Goal: Task Accomplishment & Management: Use online tool/utility

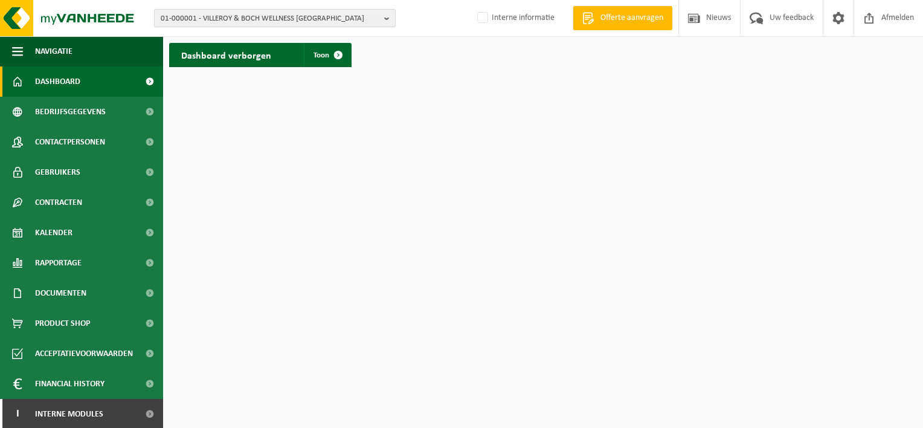
click at [215, 18] on span "01-000001 - VILLEROY & BOCH WELLNESS [GEOGRAPHIC_DATA]" at bounding box center [270, 19] width 219 height 18
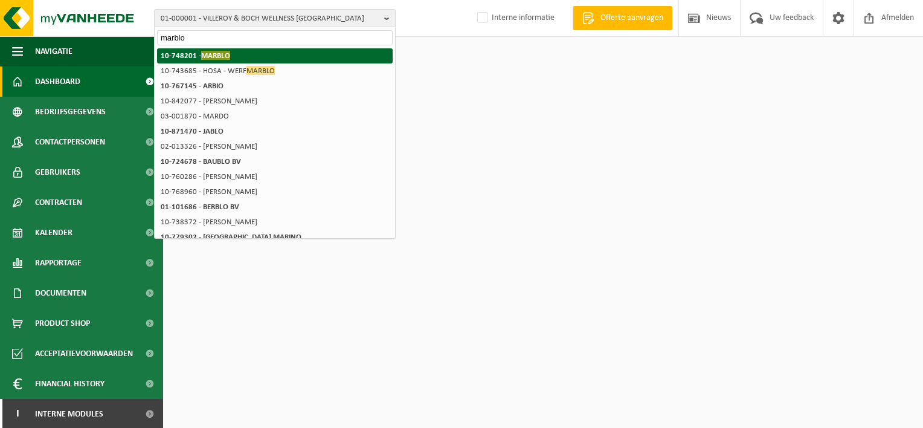
type input "marblo"
click at [213, 60] on li "10-748201 - MARBLO" at bounding box center [275, 55] width 236 height 15
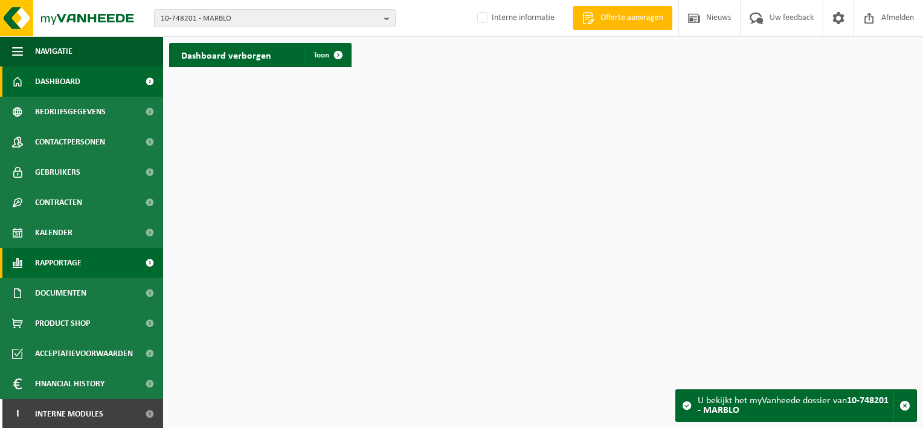
click at [92, 261] on link "Rapportage" at bounding box center [81, 263] width 163 height 30
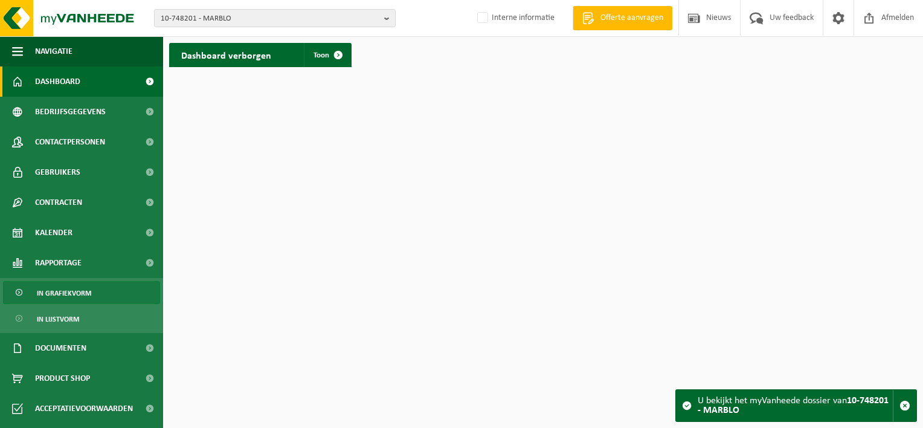
click at [92, 293] on link "In grafiekvorm" at bounding box center [81, 292] width 157 height 23
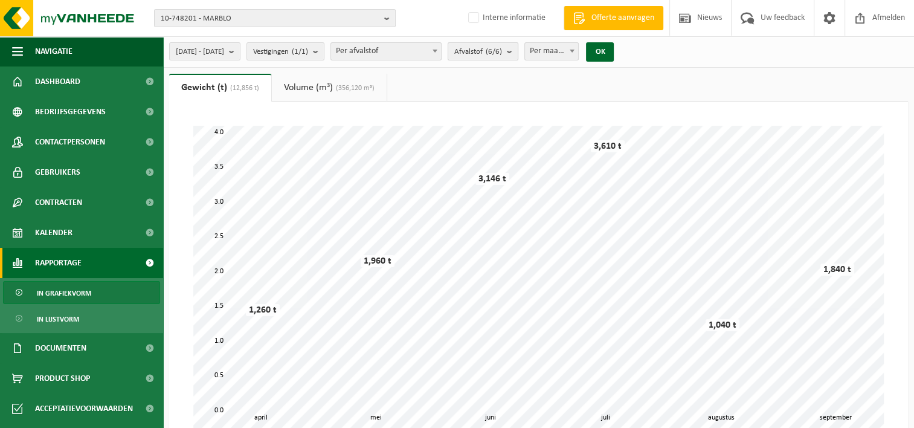
click at [518, 50] on b "submit" at bounding box center [512, 51] width 11 height 17
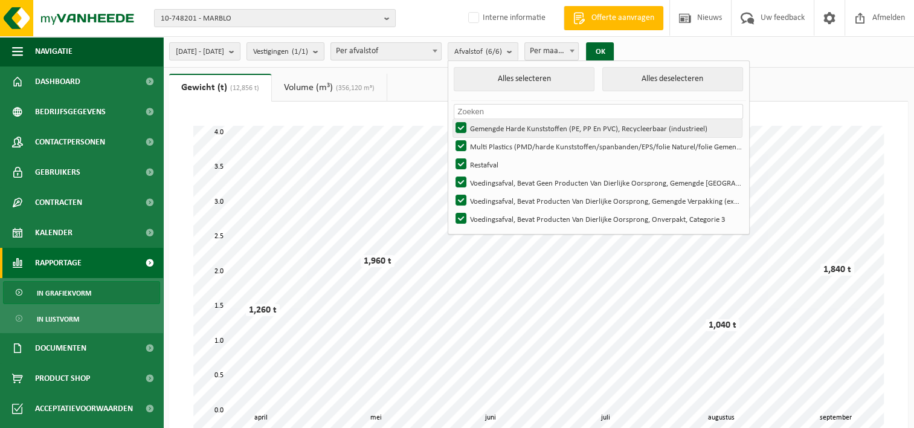
click at [495, 129] on label "Gemengde Harde Kunststoffen (PE, PP En PVC), Recycleerbaar (industrieel)" at bounding box center [597, 128] width 289 height 18
click at [451, 119] on input "Gemengde Harde Kunststoffen (PE, PP En PVC), Recycleerbaar (industrieel)" at bounding box center [451, 118] width 1 height 1
checkbox input "false"
click at [494, 138] on label "Multi Plastics (PMD/harde Kunststoffen/spanbanden/EPS/folie Naturel/folie Gemen…" at bounding box center [597, 146] width 289 height 18
click at [451, 137] on input "Multi Plastics (PMD/harde Kunststoffen/spanbanden/EPS/folie Naturel/folie Gemen…" at bounding box center [451, 137] width 1 height 1
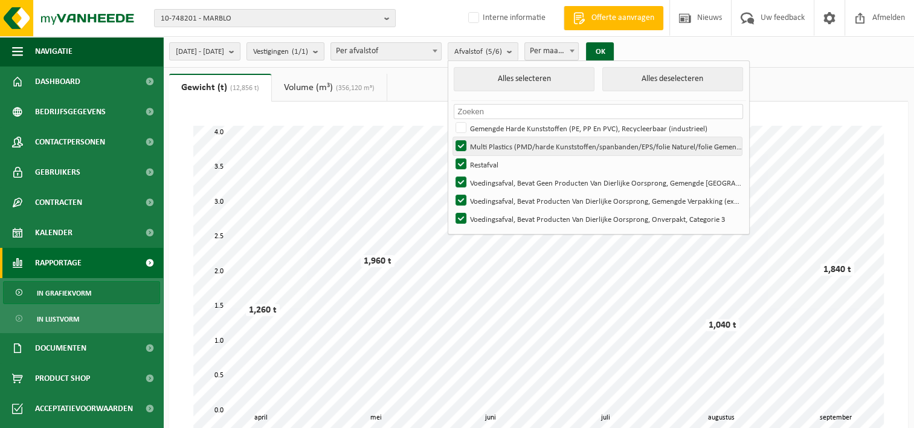
checkbox input "false"
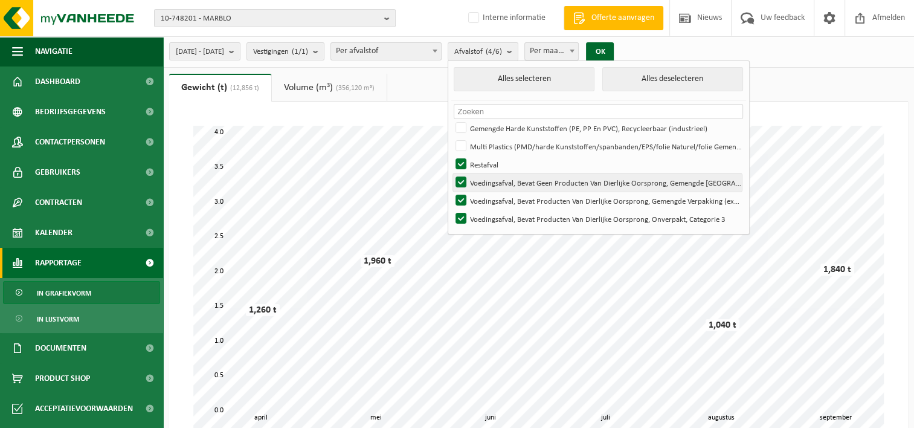
click at [491, 179] on label "Voedingsafval, Bevat Geen Producten Van Dierlijke Oorsprong, Gemengde Verpakkin…" at bounding box center [597, 182] width 289 height 18
click at [451, 173] on input "Voedingsafval, Bevat Geen Producten Van Dierlijke Oorsprong, Gemengde Verpakkin…" at bounding box center [451, 173] width 1 height 1
checkbox input "false"
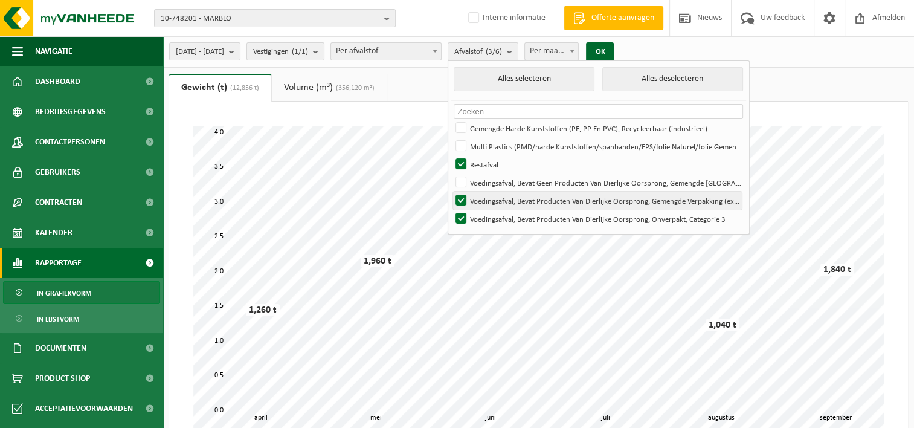
click at [491, 197] on label "Voedingsafval, Bevat Producten Van Dierlijke Oorsprong, Gemengde Verpakking (ex…" at bounding box center [597, 201] width 289 height 18
click at [451, 192] on input "Voedingsafval, Bevat Producten Van Dierlijke Oorsprong, Gemengde Verpakking (ex…" at bounding box center [451, 191] width 1 height 1
checkbox input "false"
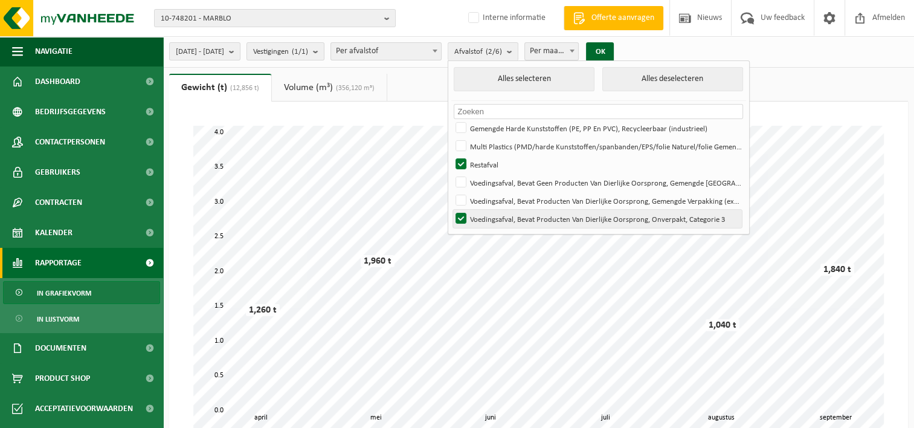
click at [493, 218] on label "Voedingsafval, Bevat Producten Van Dierlijke Oorsprong, Onverpakt, Categorie 3" at bounding box center [597, 219] width 289 height 18
click at [451, 210] on input "Voedingsafval, Bevat Producten Van Dierlijke Oorsprong, Onverpakt, Categorie 3" at bounding box center [451, 209] width 1 height 1
checkbox input "false"
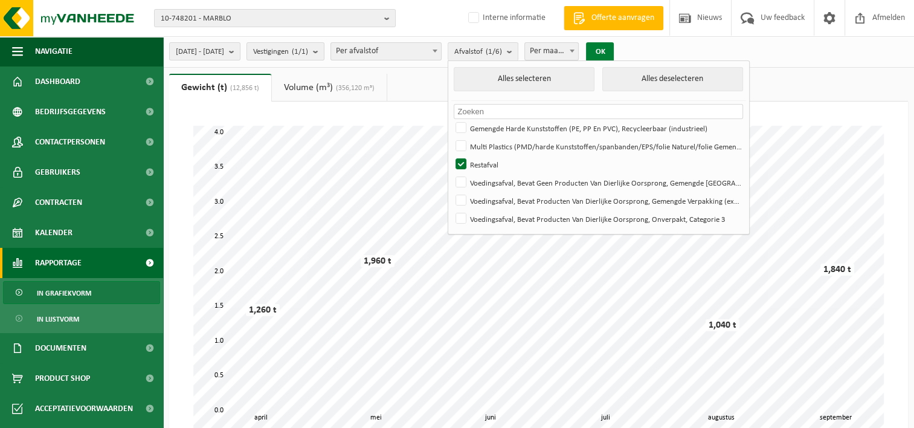
click at [614, 53] on button "OK" at bounding box center [600, 51] width 28 height 19
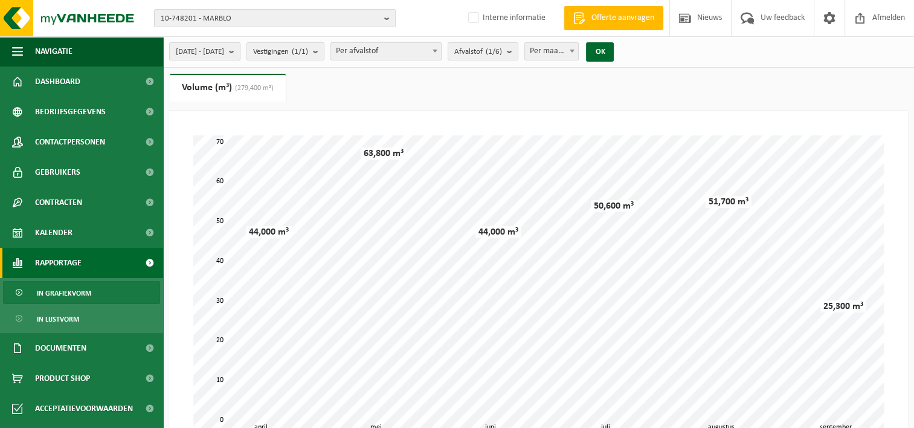
click at [241, 48] on button "2025-04-01 - 2025-09-19" at bounding box center [204, 51] width 71 height 18
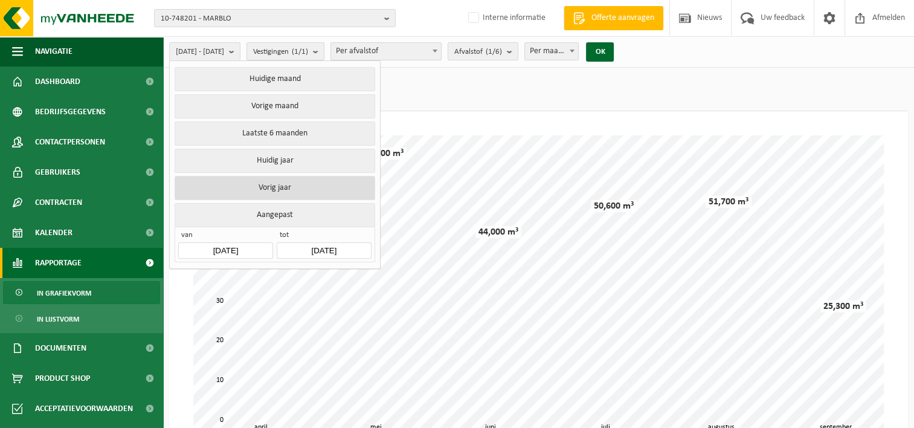
click at [268, 184] on button "Vorig jaar" at bounding box center [275, 188] width 200 height 24
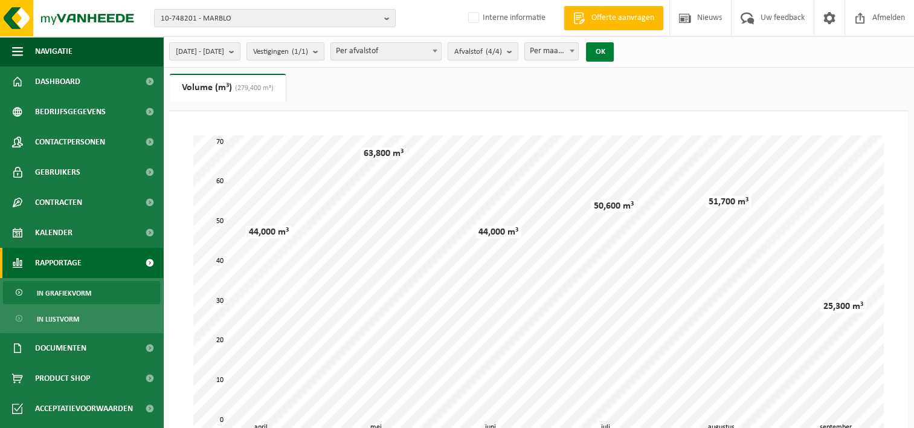
click at [614, 53] on button "OK" at bounding box center [600, 51] width 28 height 19
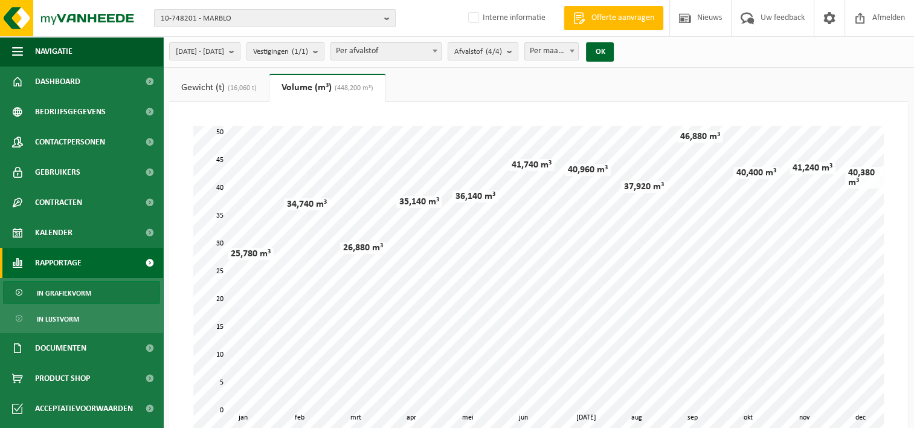
click at [99, 293] on link "In grafiekvorm" at bounding box center [81, 292] width 157 height 23
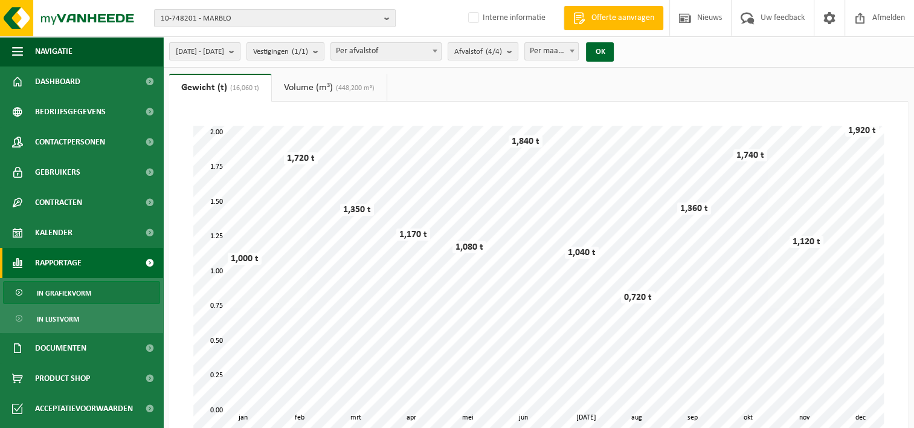
click at [240, 51] on b "submit" at bounding box center [234, 51] width 11 height 17
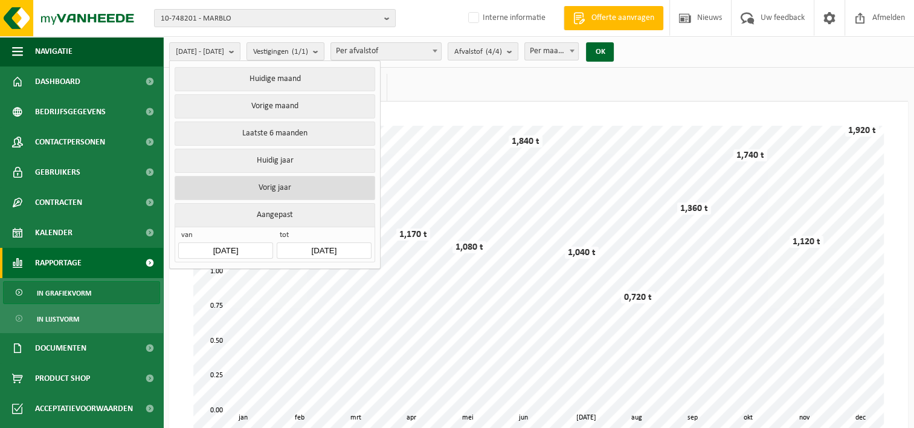
click at [271, 190] on button "Vorig jaar" at bounding box center [275, 188] width 200 height 24
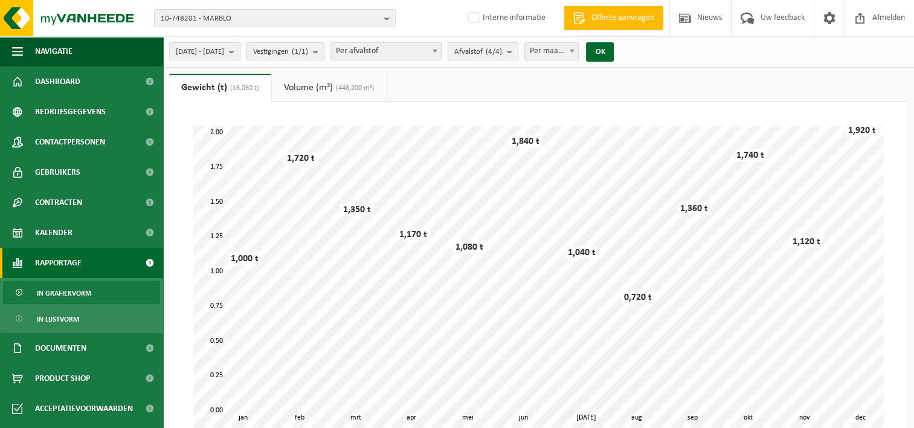
click at [518, 54] on b "submit" at bounding box center [512, 51] width 11 height 17
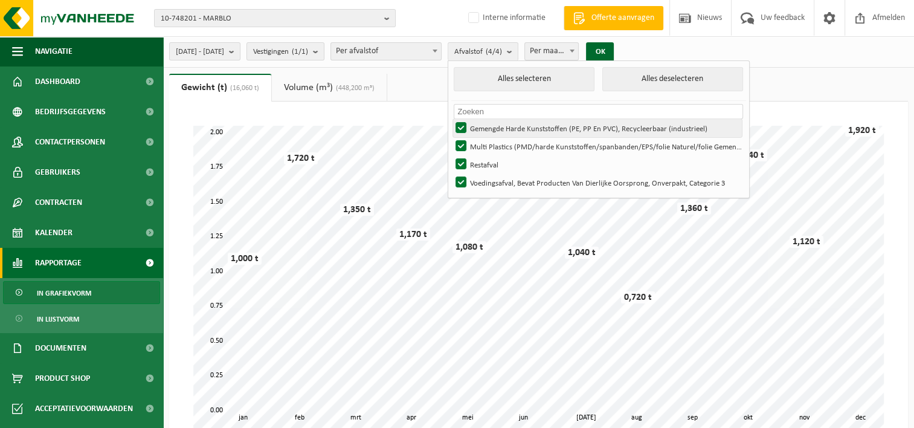
click at [499, 125] on label "Gemengde Harde Kunststoffen (PE, PP En PVC), Recycleerbaar (industrieel)" at bounding box center [597, 128] width 289 height 18
click at [451, 119] on input "Gemengde Harde Kunststoffen (PE, PP En PVC), Recycleerbaar (industrieel)" at bounding box center [451, 118] width 1 height 1
checkbox input "false"
click at [498, 140] on label "Multi Plastics (PMD/harde Kunststoffen/spanbanden/EPS/folie Naturel/folie Gemen…" at bounding box center [597, 146] width 289 height 18
click at [451, 137] on input "Multi Plastics (PMD/harde Kunststoffen/spanbanden/EPS/folie Naturel/folie Gemen…" at bounding box center [451, 137] width 1 height 1
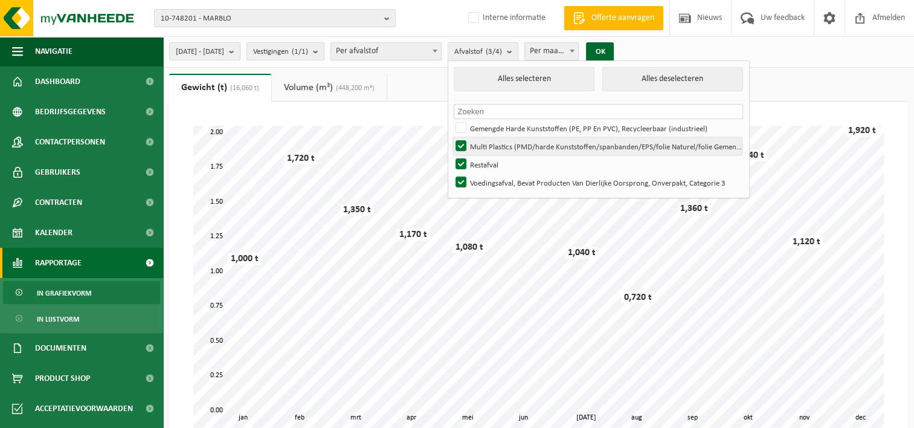
checkbox input "false"
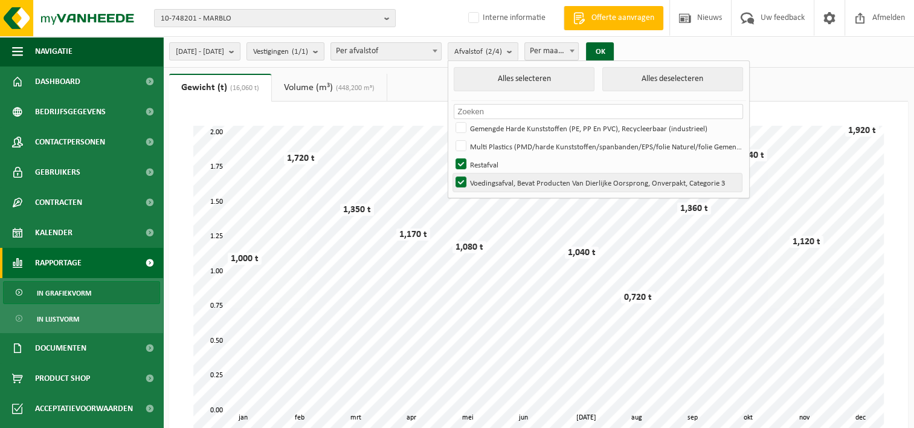
click at [496, 178] on label "Voedingsafval, Bevat Producten Van Dierlijke Oorsprong, Onverpakt, Categorie 3" at bounding box center [597, 182] width 289 height 18
click at [451, 173] on input "Voedingsafval, Bevat Producten Van Dierlijke Oorsprong, Onverpakt, Categorie 3" at bounding box center [451, 173] width 1 height 1
checkbox input "false"
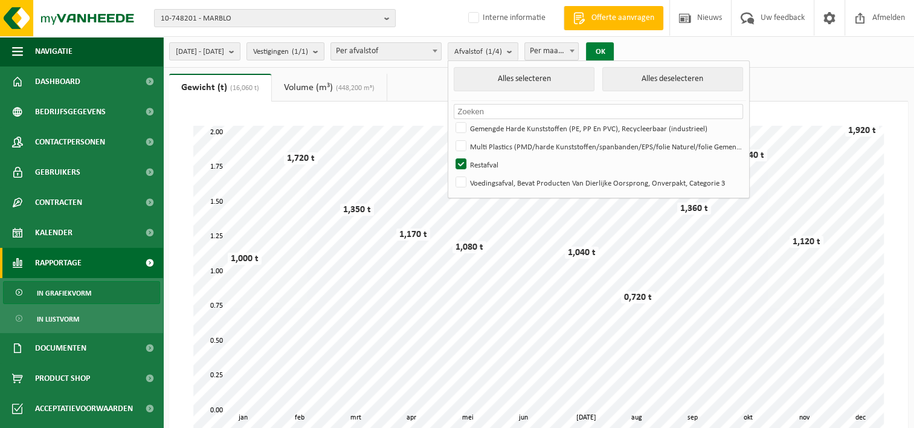
click at [614, 48] on button "OK" at bounding box center [600, 51] width 28 height 19
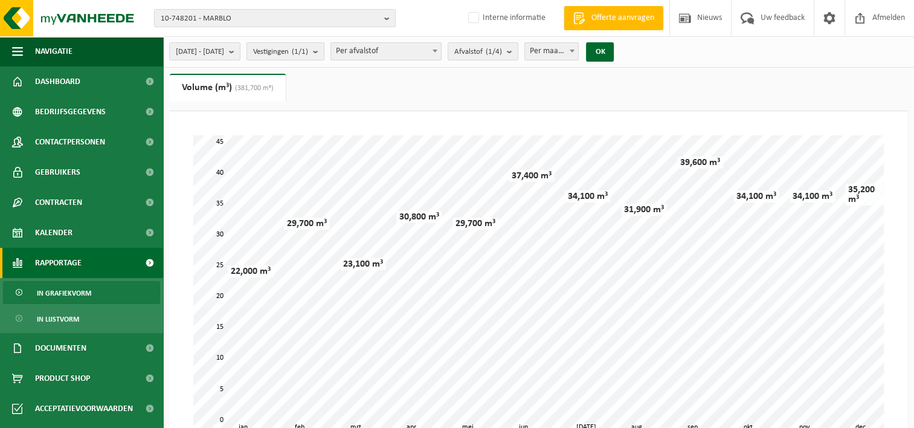
click at [441, 48] on span "Per afvalstof" at bounding box center [386, 51] width 110 height 17
click at [519, 48] on button "Afvalstof (1/4)" at bounding box center [483, 51] width 71 height 18
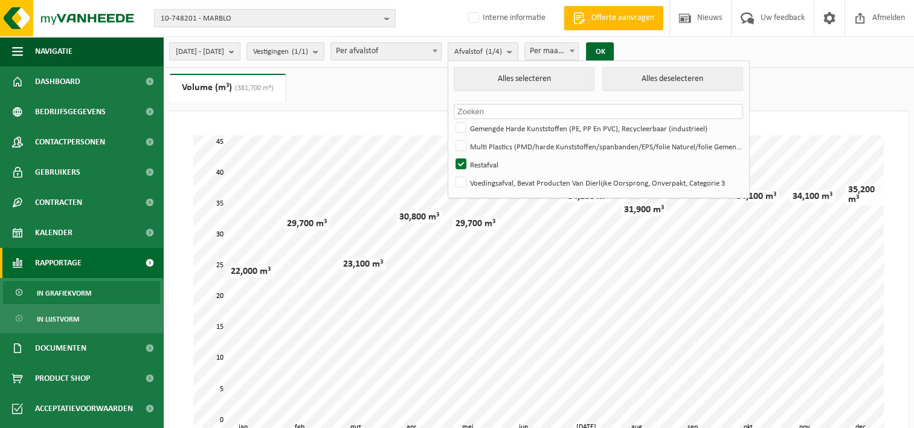
click at [519, 48] on button "Afvalstof (1/4)" at bounding box center [483, 51] width 71 height 18
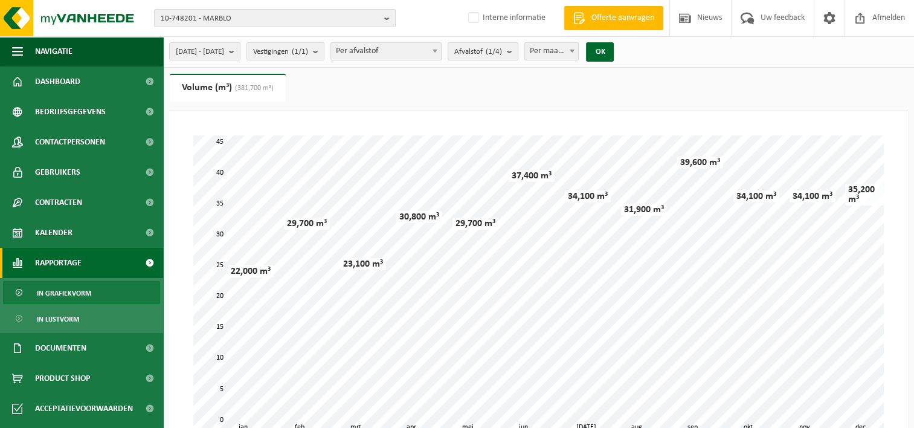
click at [518, 54] on b "submit" at bounding box center [512, 51] width 11 height 17
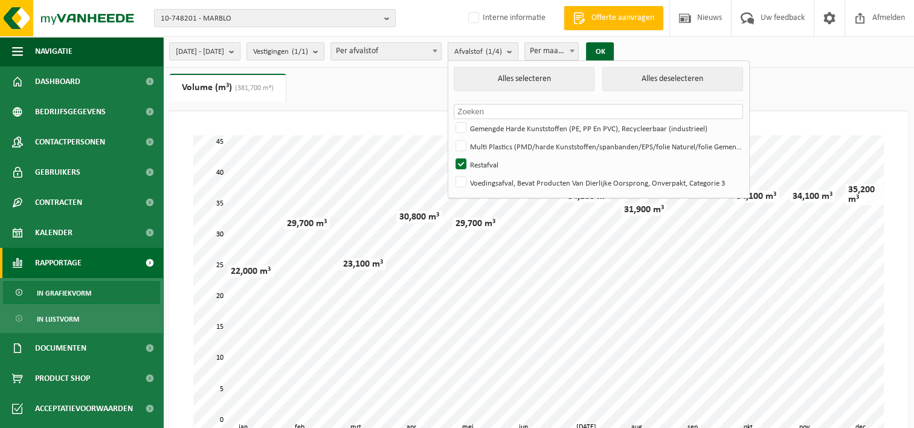
click at [518, 54] on b "submit" at bounding box center [512, 52] width 11 height 18
